Goal: Find contact information: Obtain details needed to contact an individual or organization

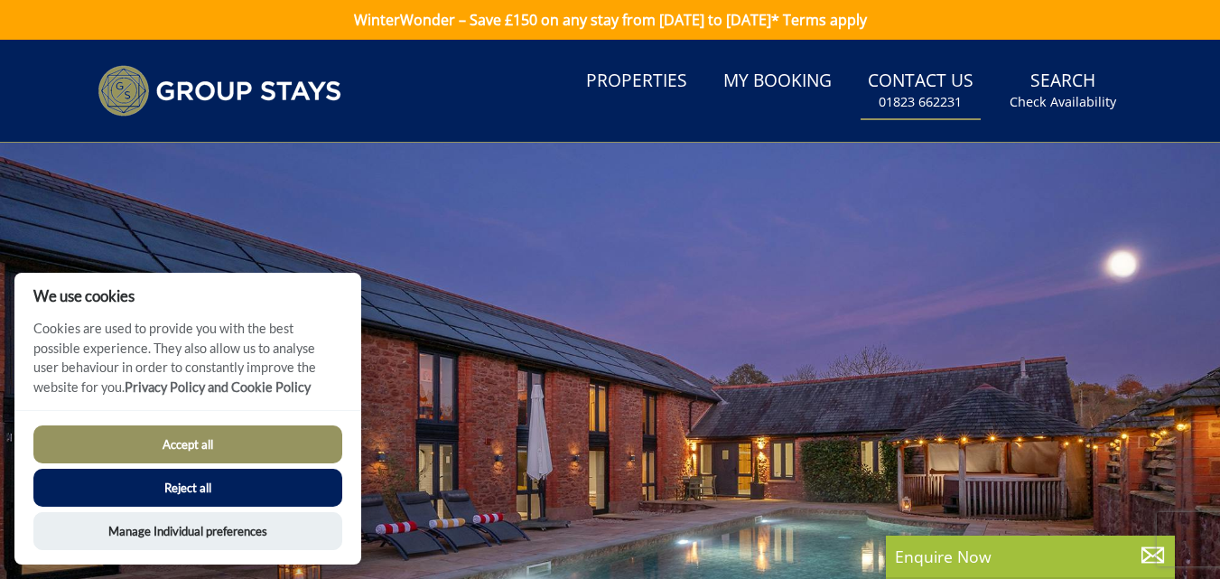
click at [921, 98] on small "01823 662231" at bounding box center [920, 102] width 83 height 18
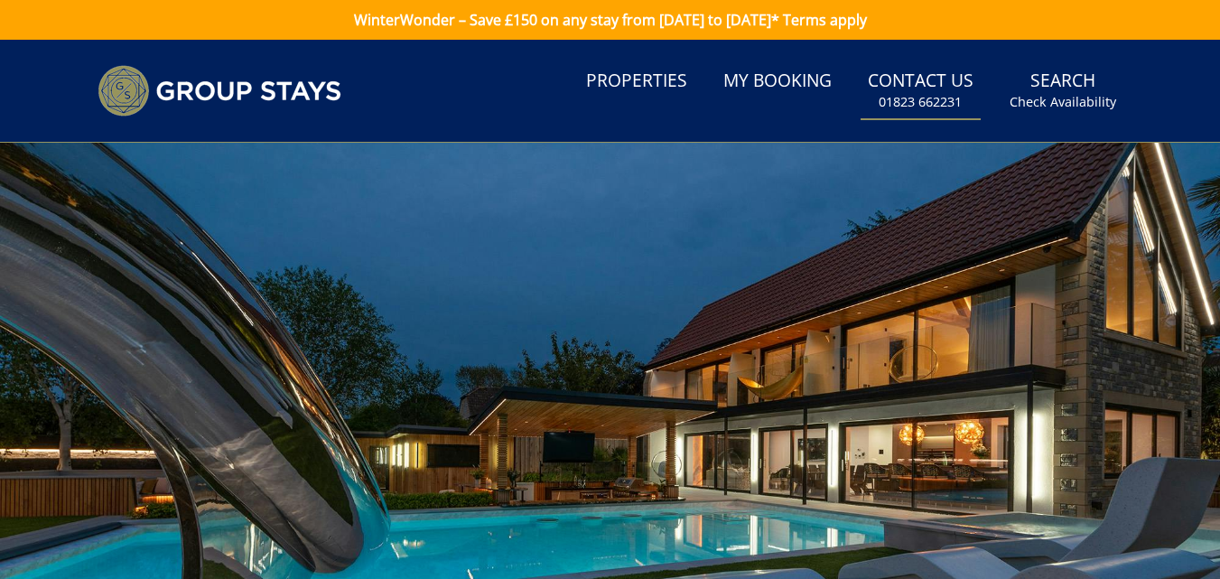
click at [921, 98] on small "01823 662231" at bounding box center [920, 102] width 83 height 18
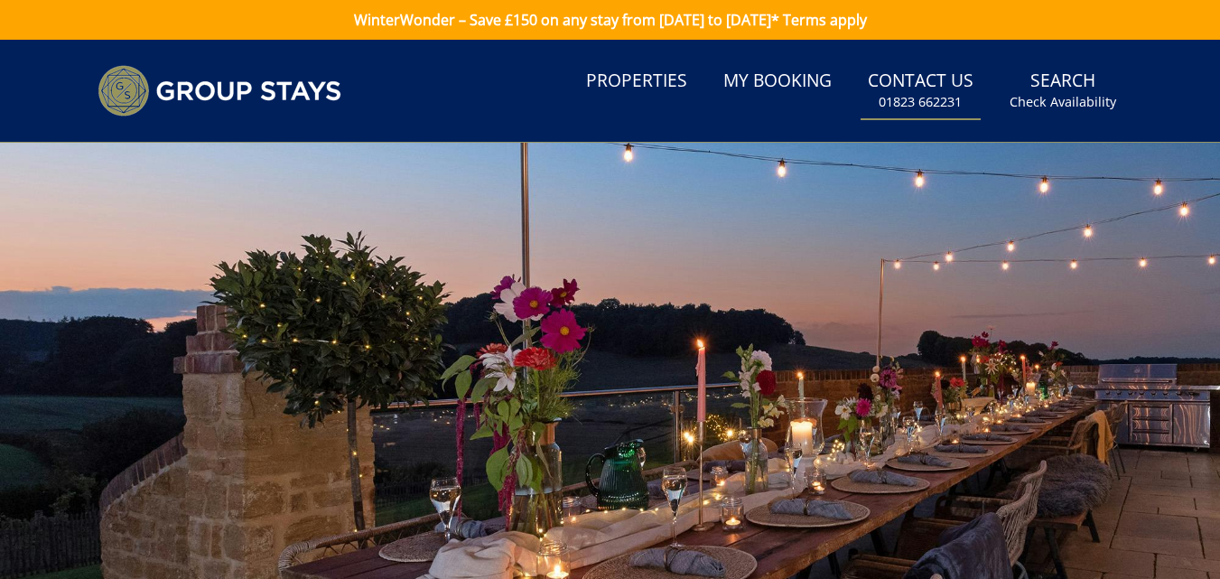
click at [869, 76] on link "Contact Us [PHONE_NUMBER]" at bounding box center [921, 90] width 120 height 59
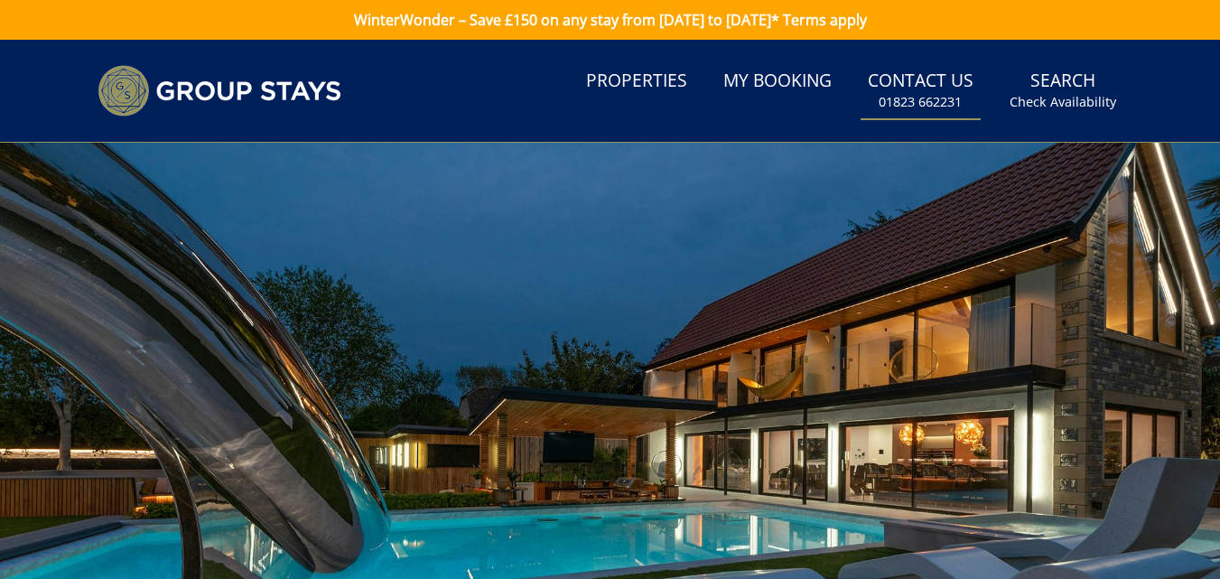
click at [904, 70] on link "Contact Us [PHONE_NUMBER]" at bounding box center [921, 90] width 120 height 59
